Goal: Check status: Check status

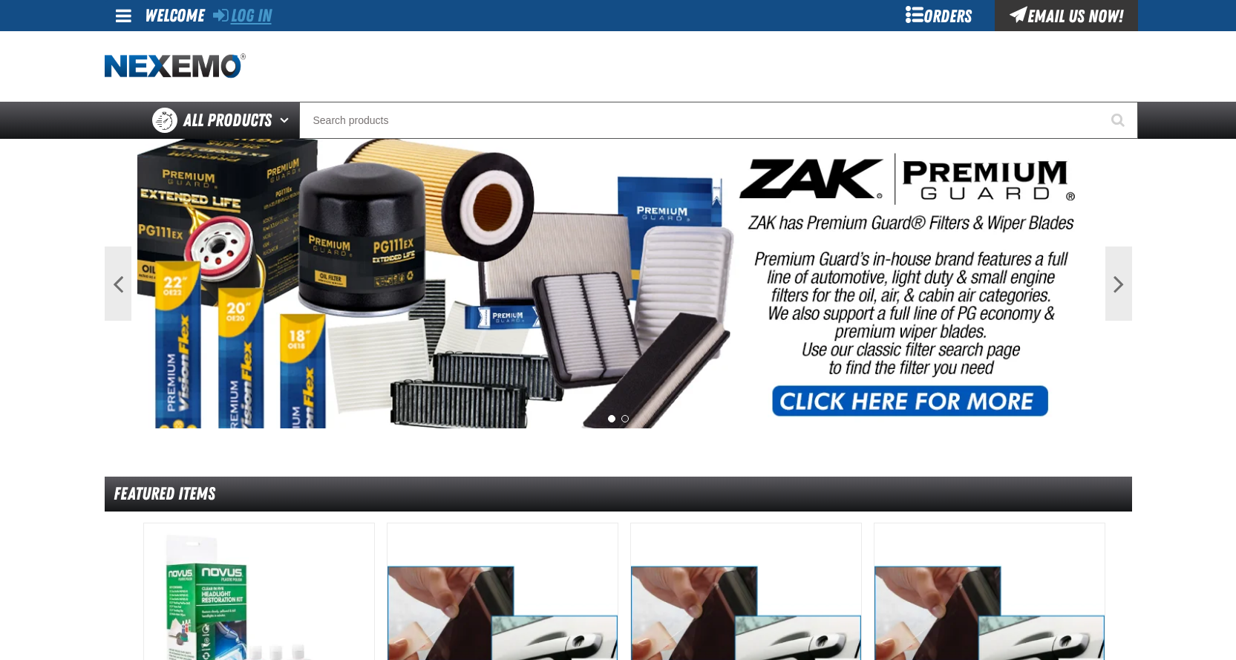
click at [254, 16] on link "Log In" at bounding box center [242, 15] width 59 height 21
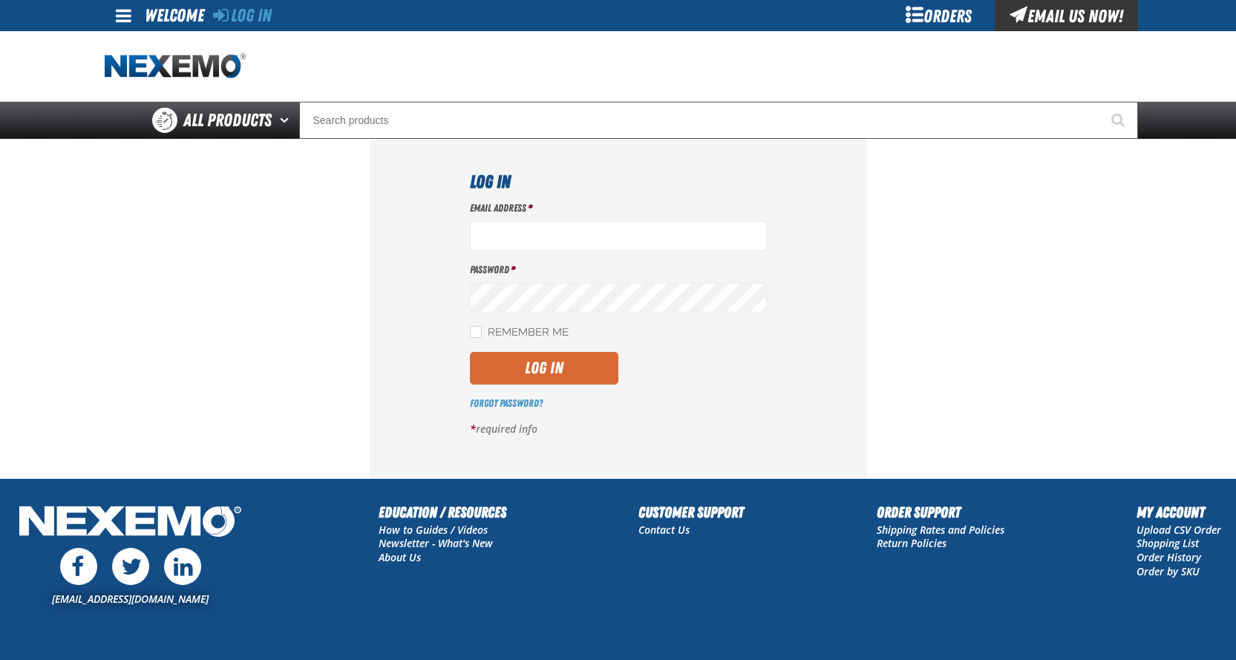
type input "rafa_quinones@vivaautogroup.com"
click at [535, 369] on button "Log In" at bounding box center [544, 368] width 148 height 33
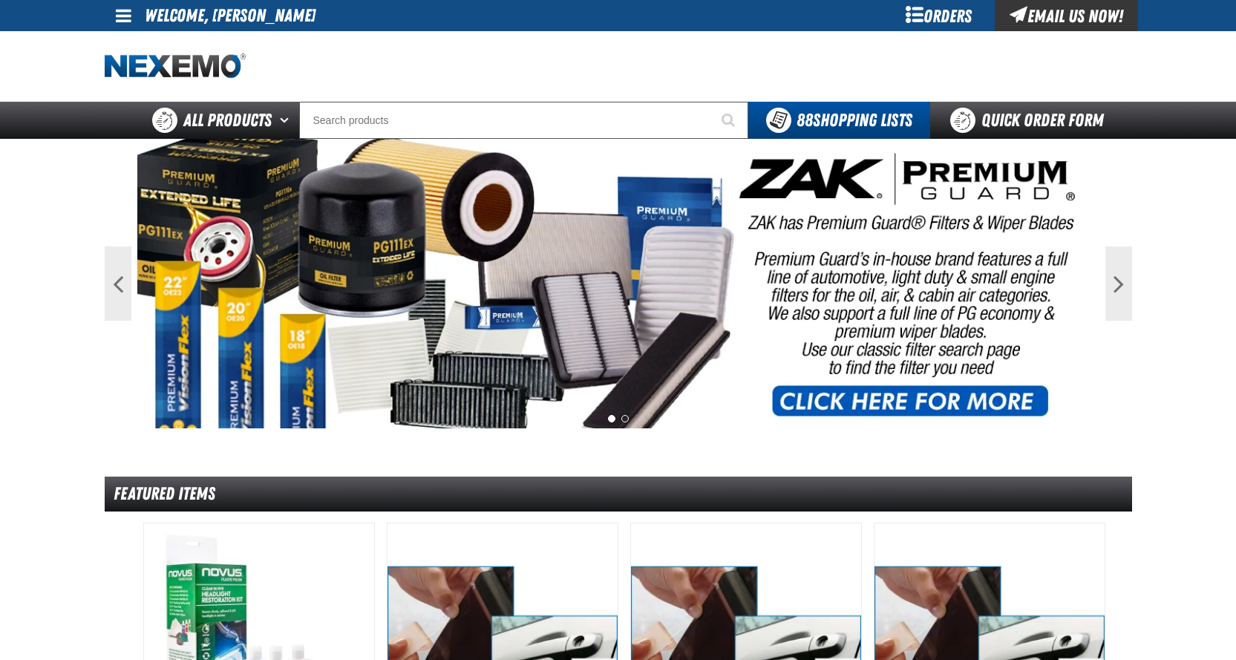
click at [942, 18] on div "Orders" at bounding box center [938, 15] width 111 height 31
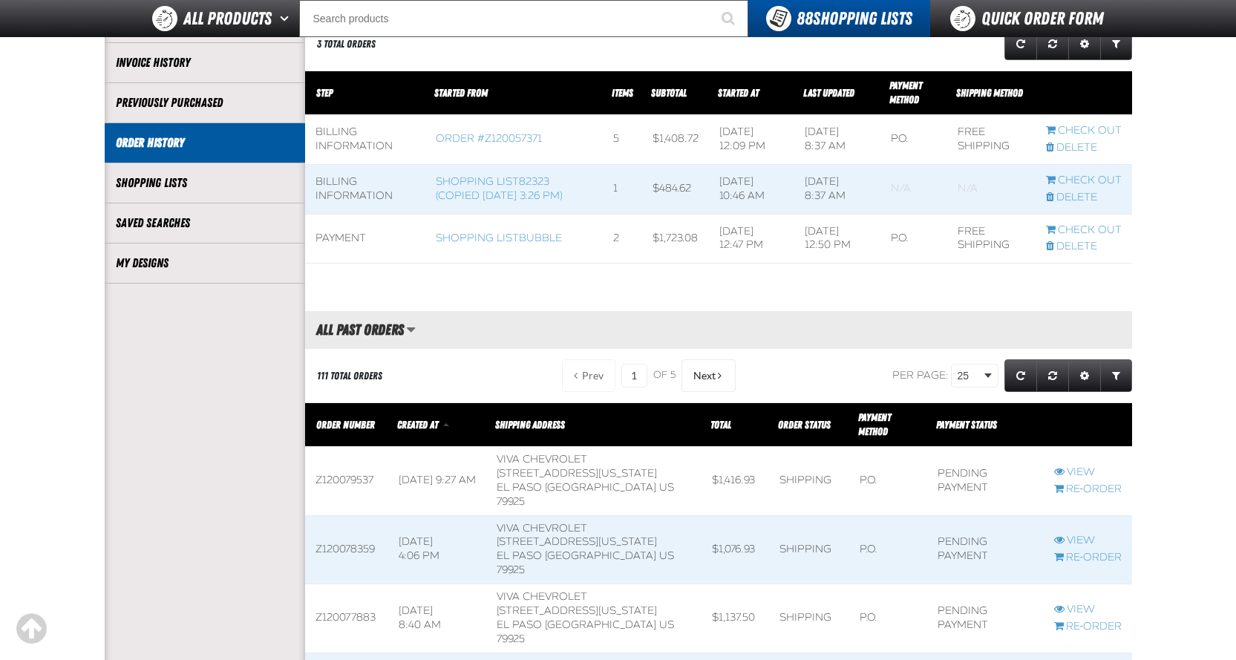
scroll to position [297, 0]
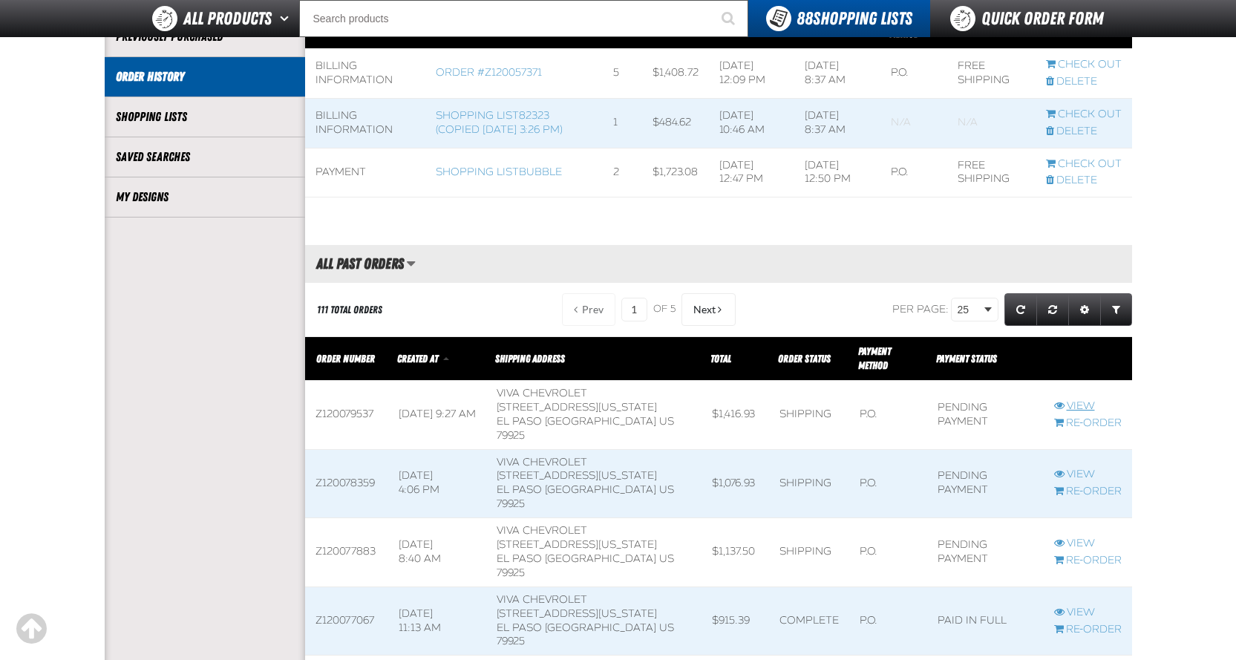
click at [1079, 399] on link "View" at bounding box center [1088, 406] width 68 height 14
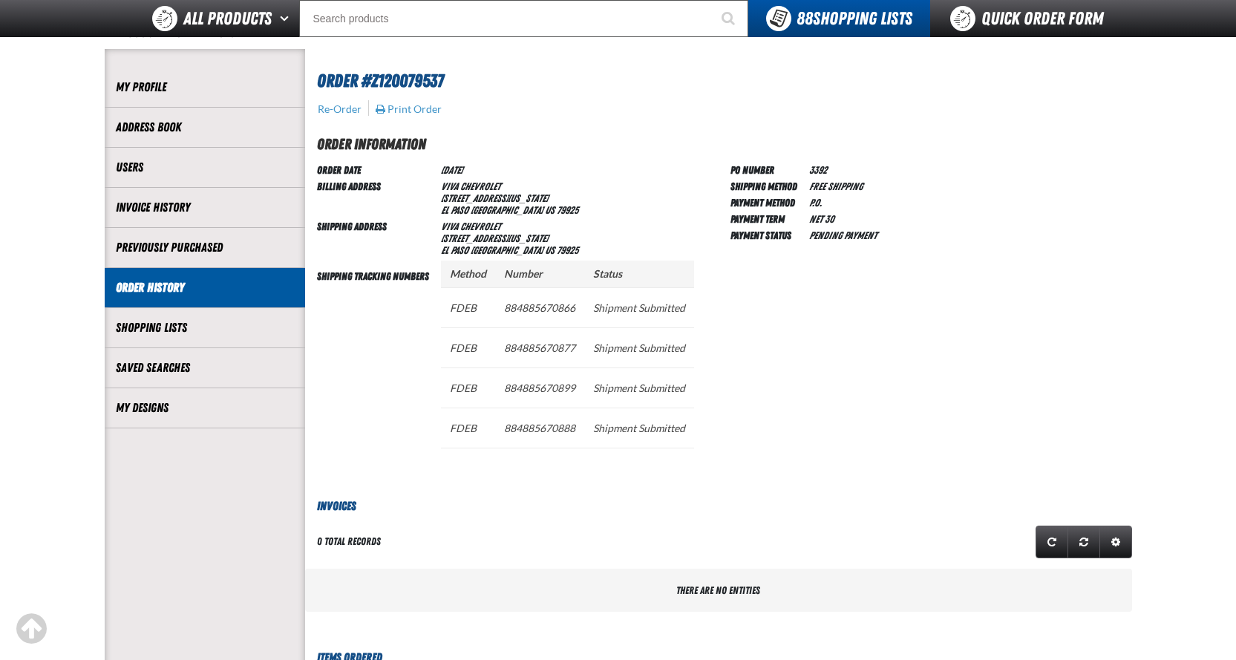
scroll to position [74, 0]
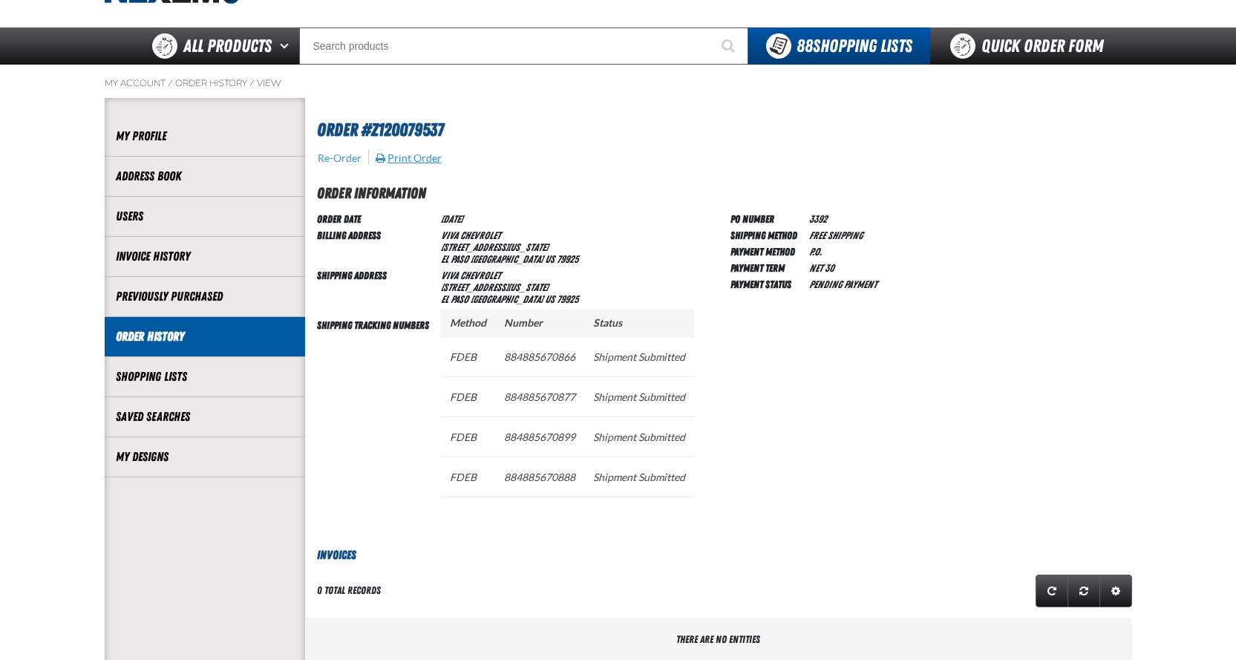
click at [408, 157] on button "Print Order" at bounding box center [409, 157] width 68 height 13
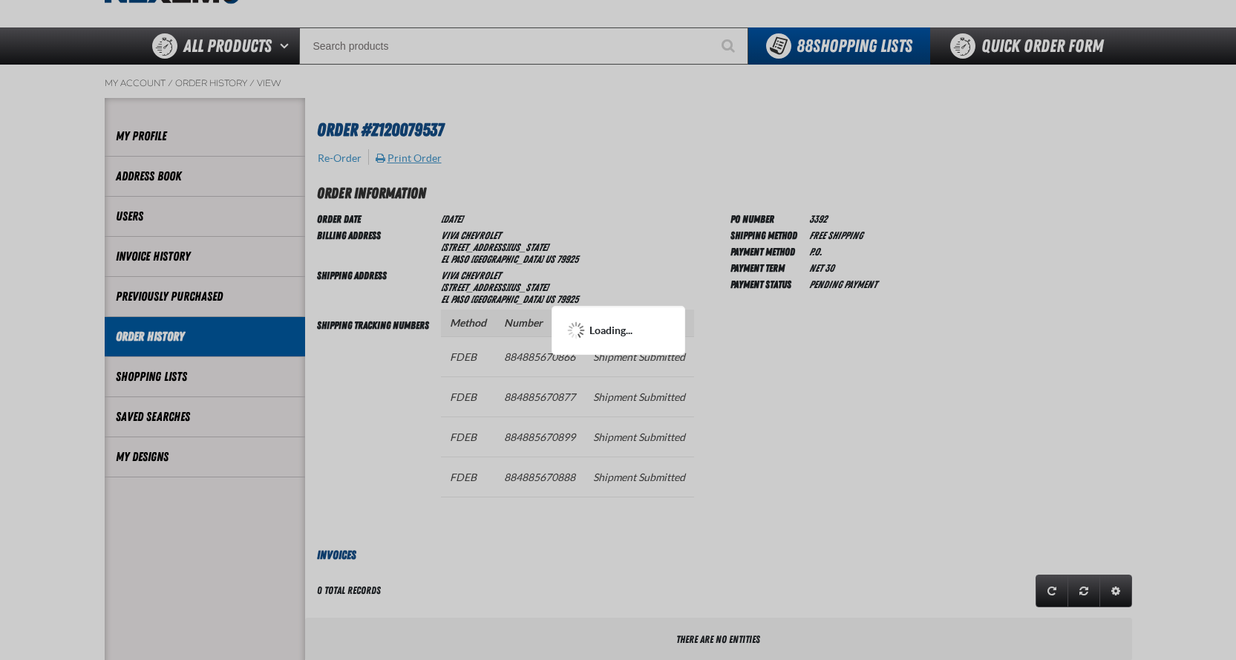
scroll to position [0, 0]
click at [1174, 408] on div at bounding box center [618, 330] width 1236 height 660
